Goal: Transaction & Acquisition: Purchase product/service

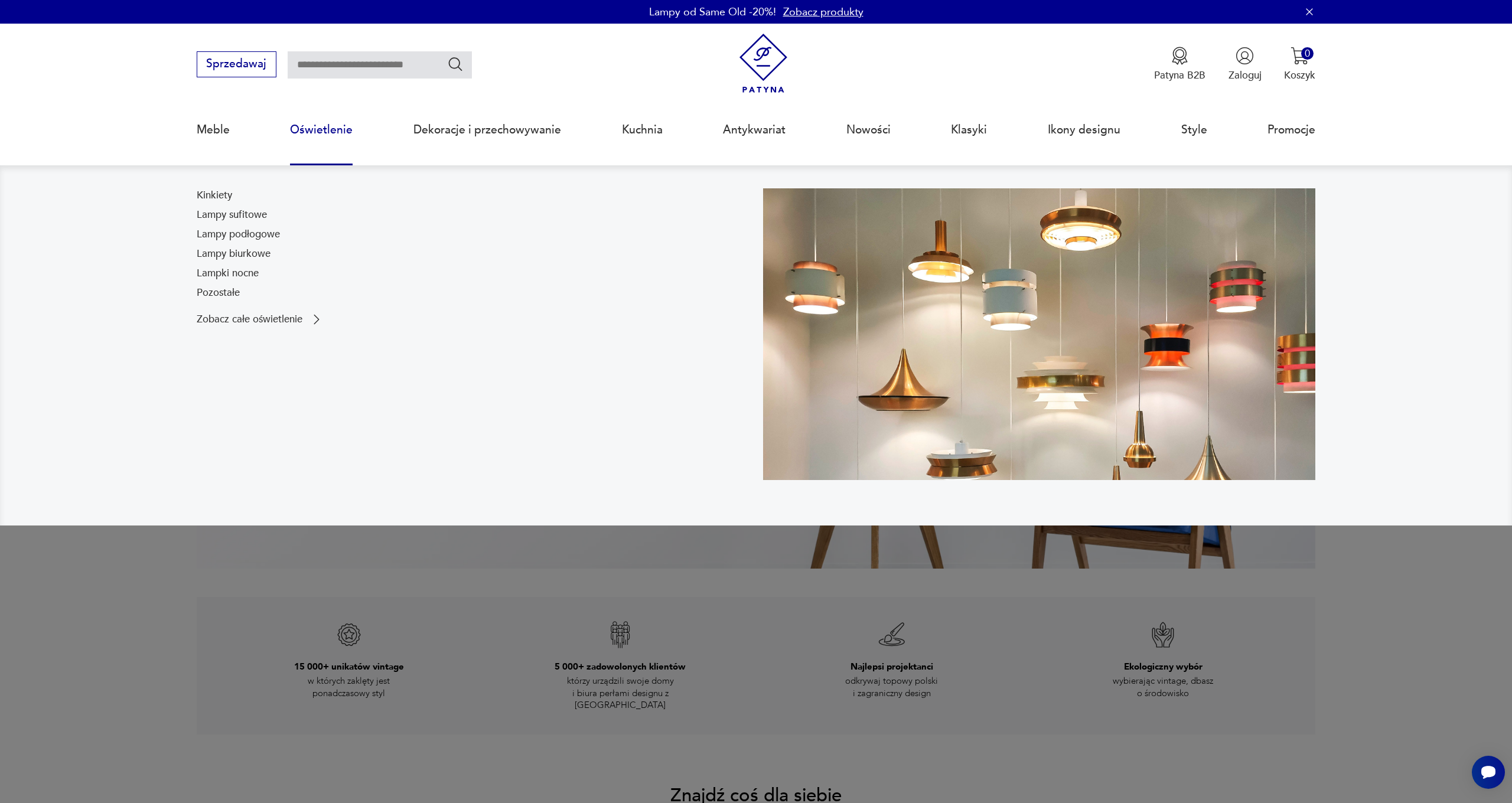
click at [307, 130] on link "Oświetlenie" at bounding box center [321, 130] width 63 height 55
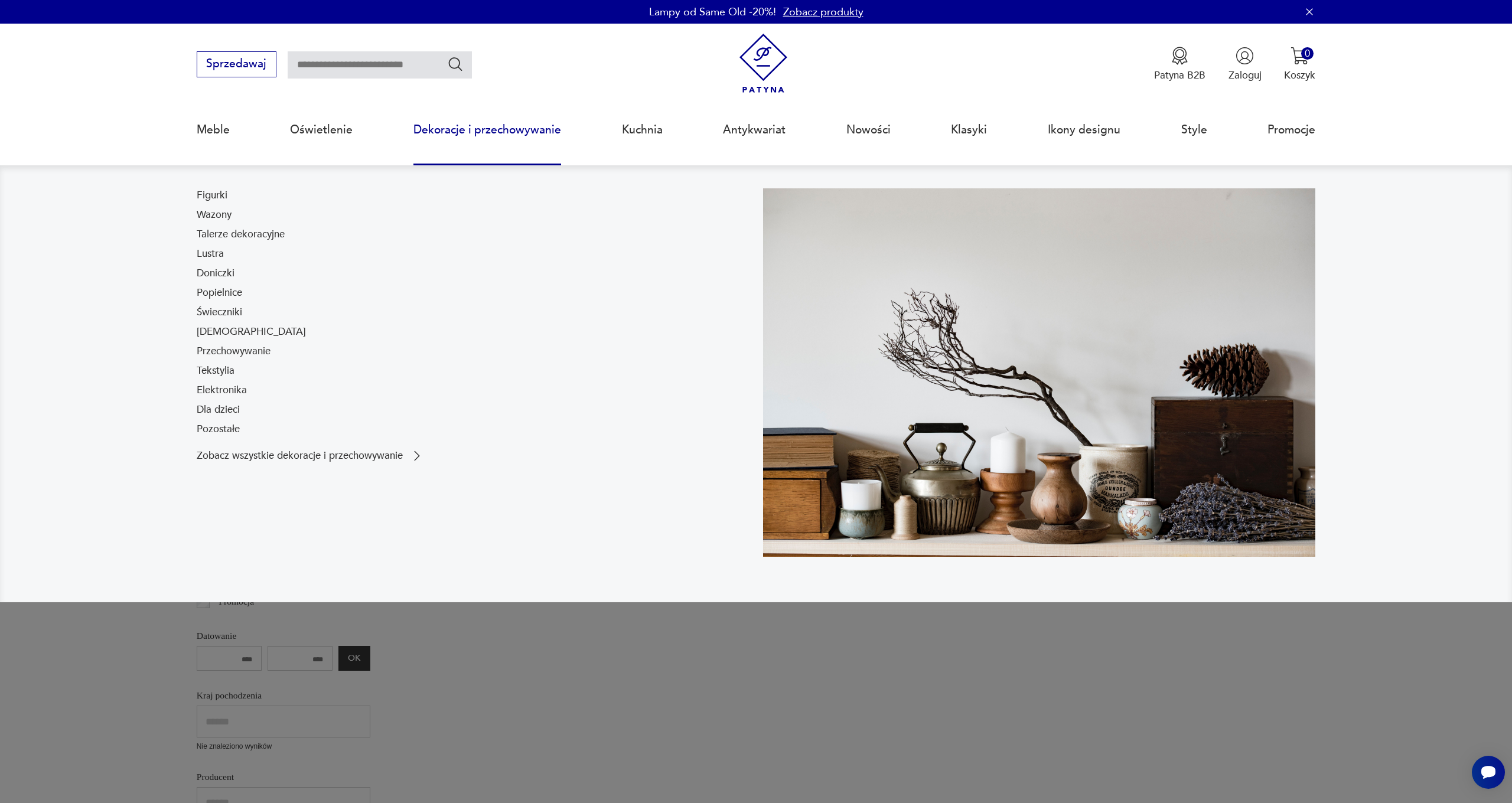
scroll to position [45, 0]
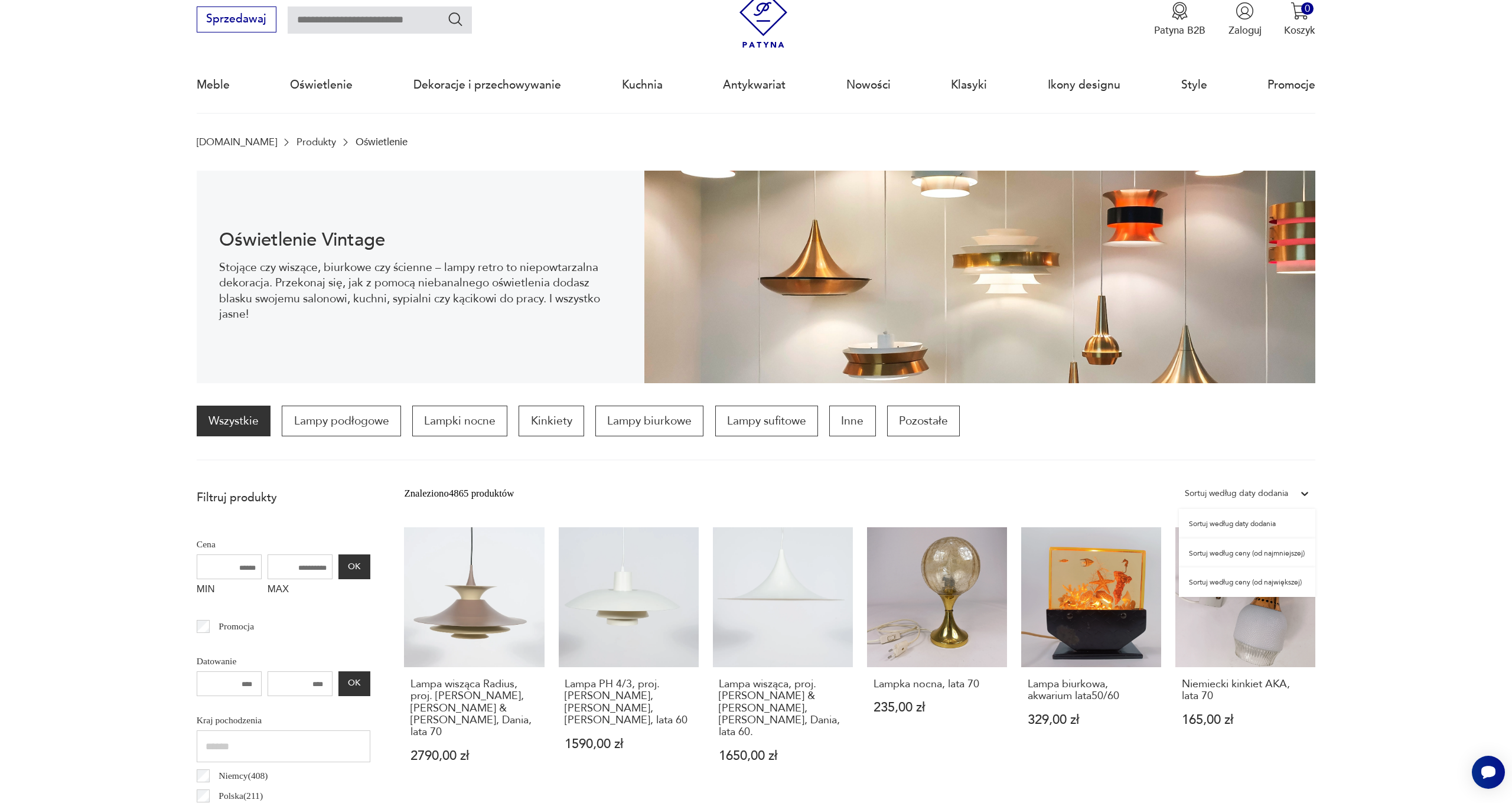
click at [1297, 489] on div at bounding box center [1304, 493] width 21 height 21
click at [1288, 581] on div "Sortuj według ceny (od największej)" at bounding box center [1247, 582] width 137 height 30
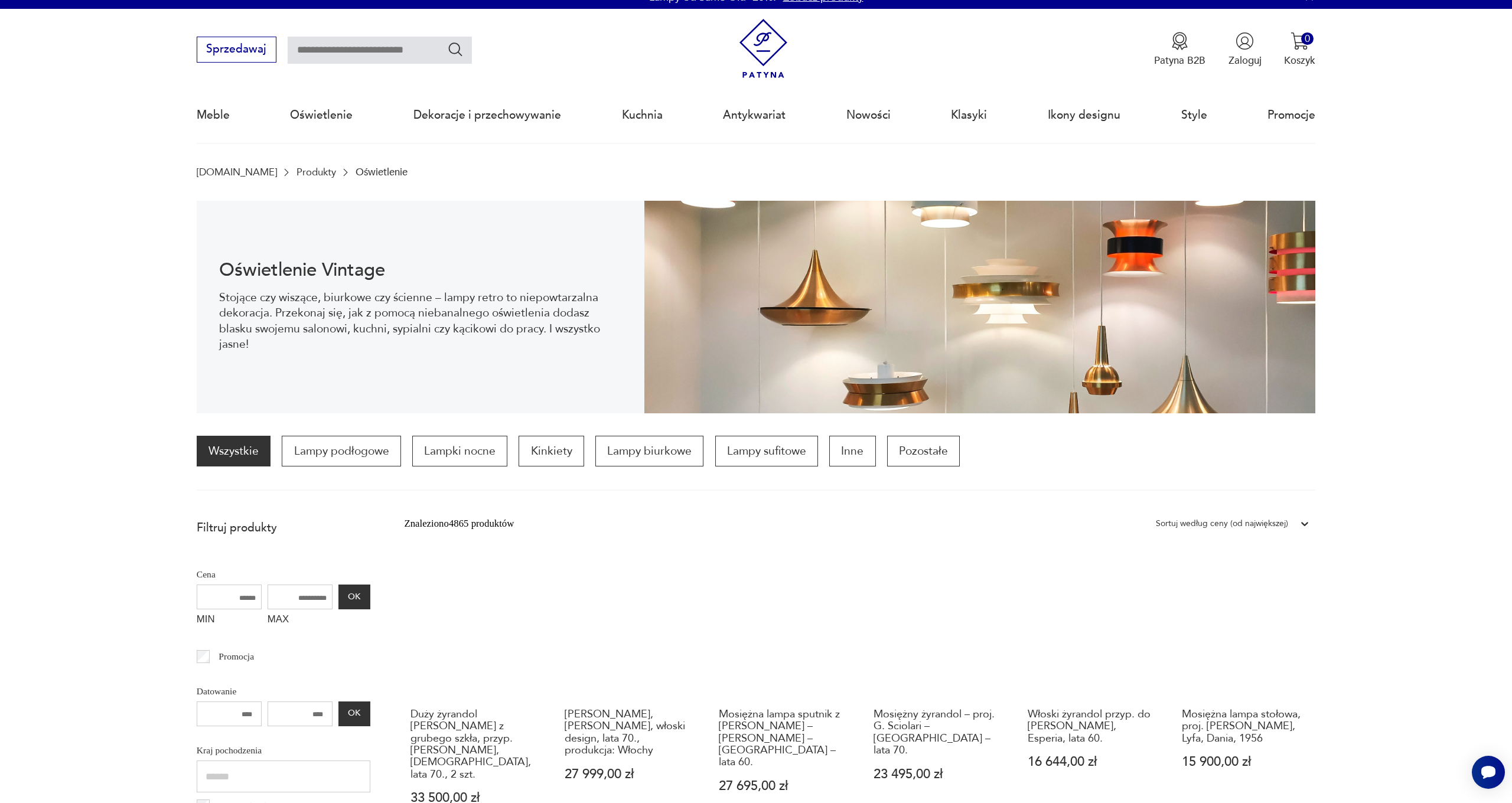
scroll to position [13, 0]
